Goal: Navigation & Orientation: Understand site structure

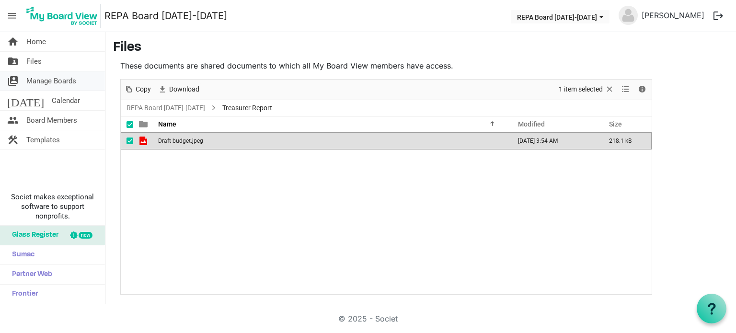
click at [55, 72] on span "Manage Boards" at bounding box center [51, 80] width 50 height 19
click at [55, 79] on span "Manage Boards" at bounding box center [51, 80] width 50 height 19
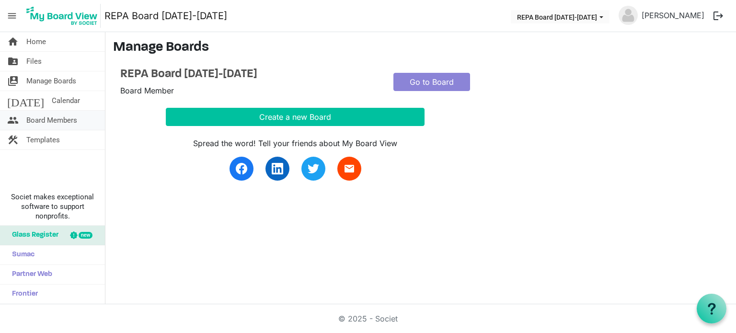
click at [50, 114] on span "Board Members" at bounding box center [51, 120] width 51 height 19
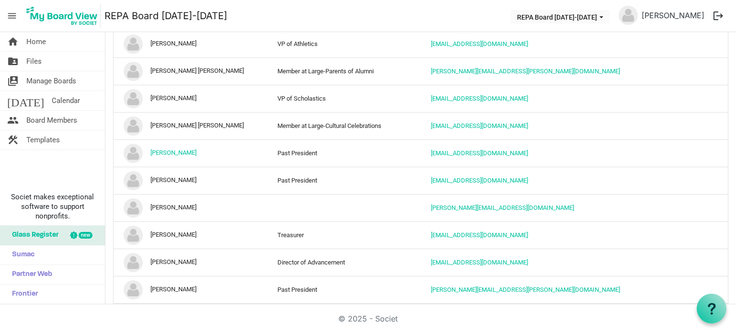
scroll to position [504, 0]
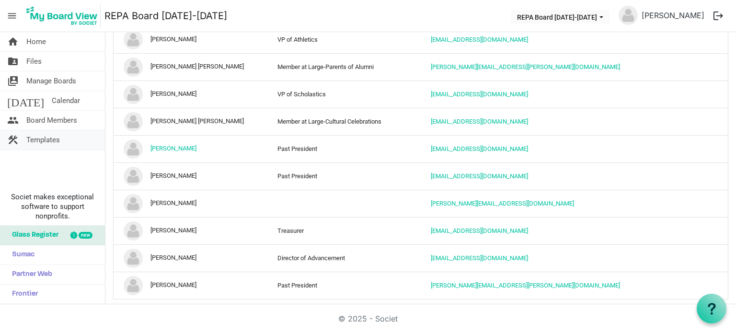
click at [43, 139] on span "Templates" at bounding box center [43, 139] width 34 height 19
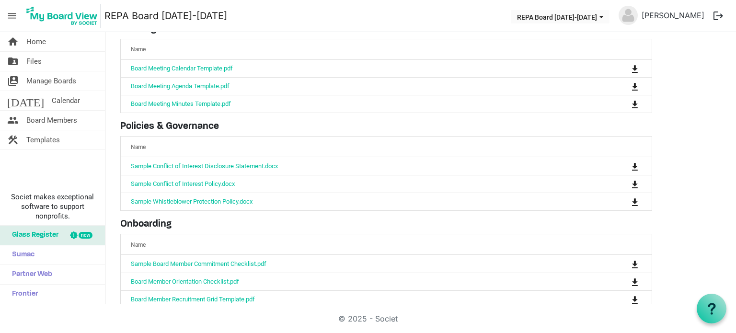
scroll to position [6, 0]
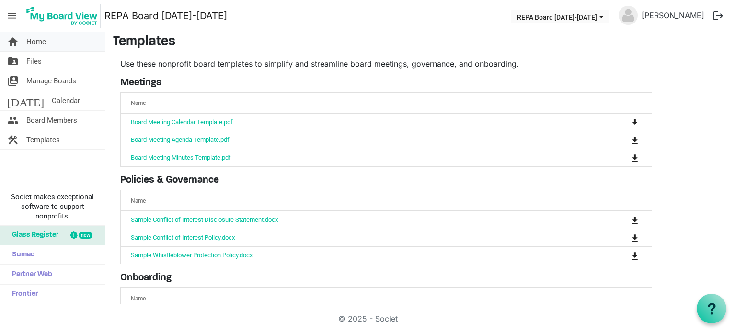
click at [40, 36] on span "Home" at bounding box center [36, 41] width 20 height 19
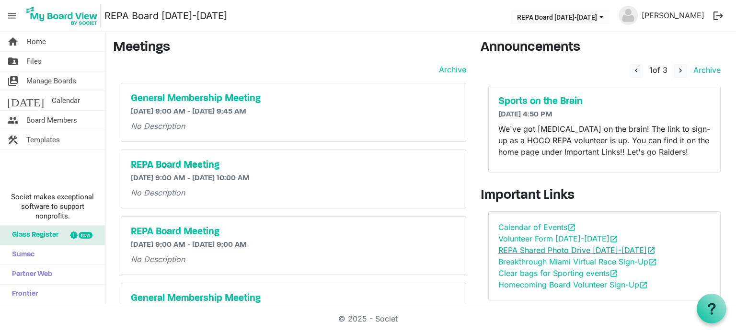
click at [536, 251] on link "REPA Shared Photo Drive [DATE]-[DATE] open_in_new" at bounding box center [577, 250] width 157 height 10
click at [676, 67] on span "navigate_next" at bounding box center [680, 70] width 9 height 9
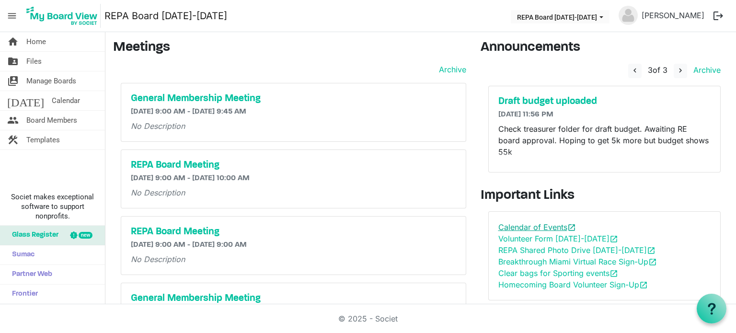
click at [532, 225] on link "Calendar of Events open_in_new" at bounding box center [538, 227] width 78 height 10
